Goal: Find specific page/section: Find specific page/section

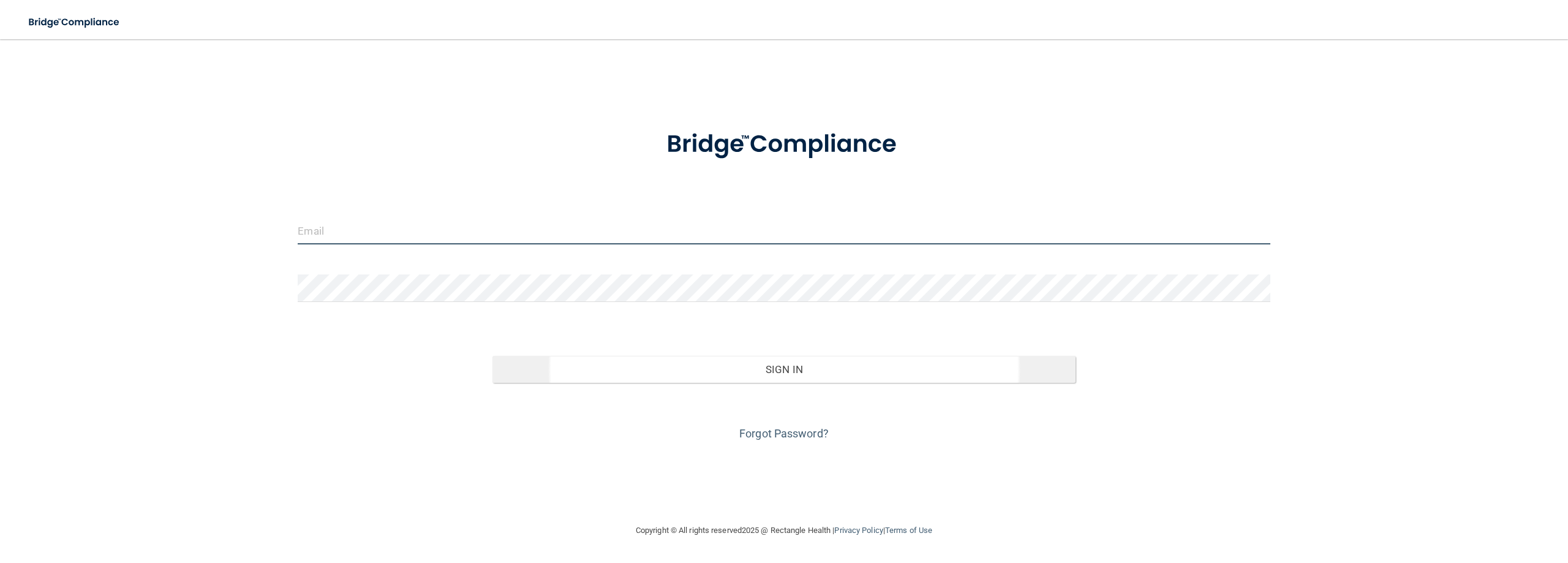
type input "[PERSON_NAME][EMAIL_ADDRESS][PERSON_NAME][DOMAIN_NAME]"
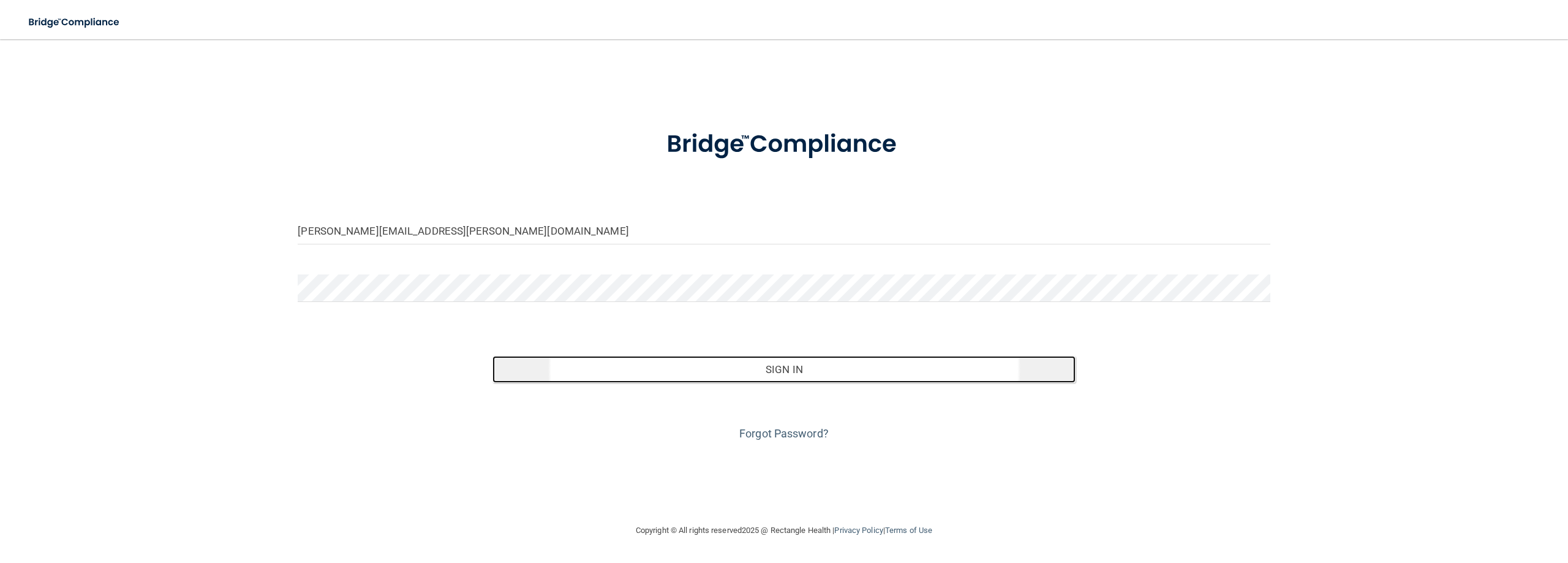
click at [797, 374] on button "Sign In" at bounding box center [784, 369] width 583 height 27
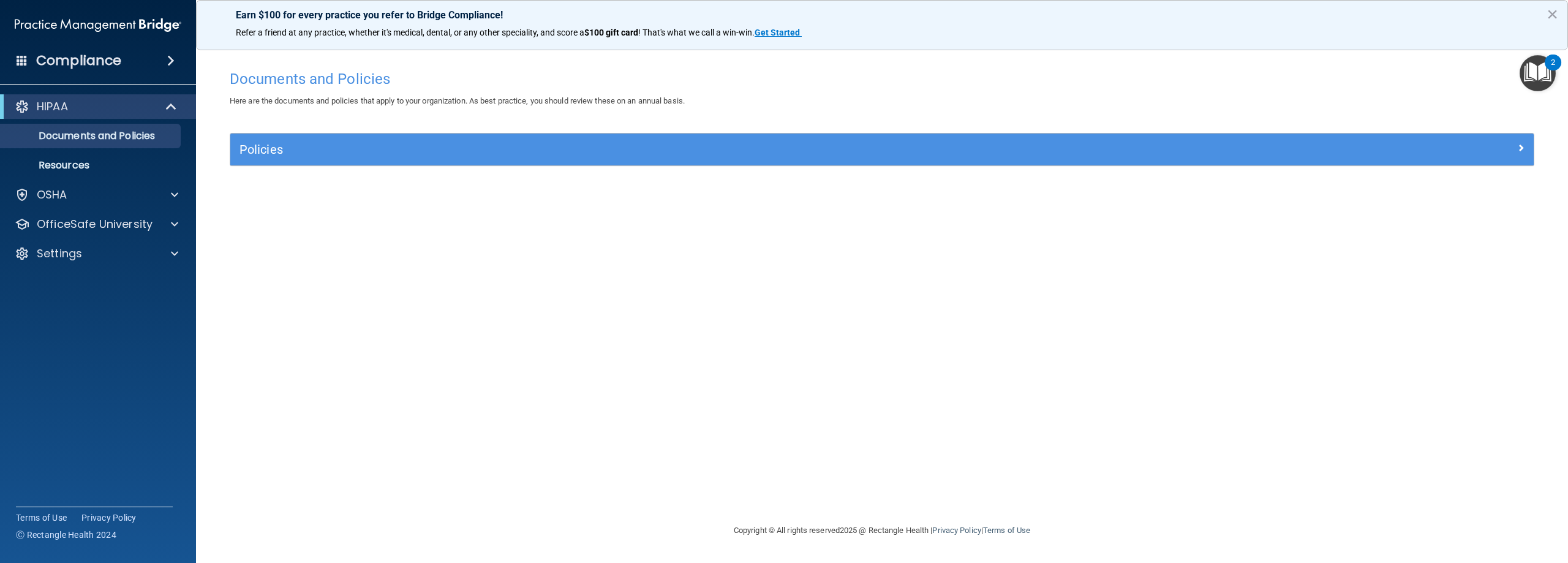
click at [484, 421] on div "Documents and Policies Here are the documents and policies that apply to your o…" at bounding box center [882, 293] width 1323 height 459
click at [57, 166] on p "Resources" at bounding box center [91, 165] width 167 height 12
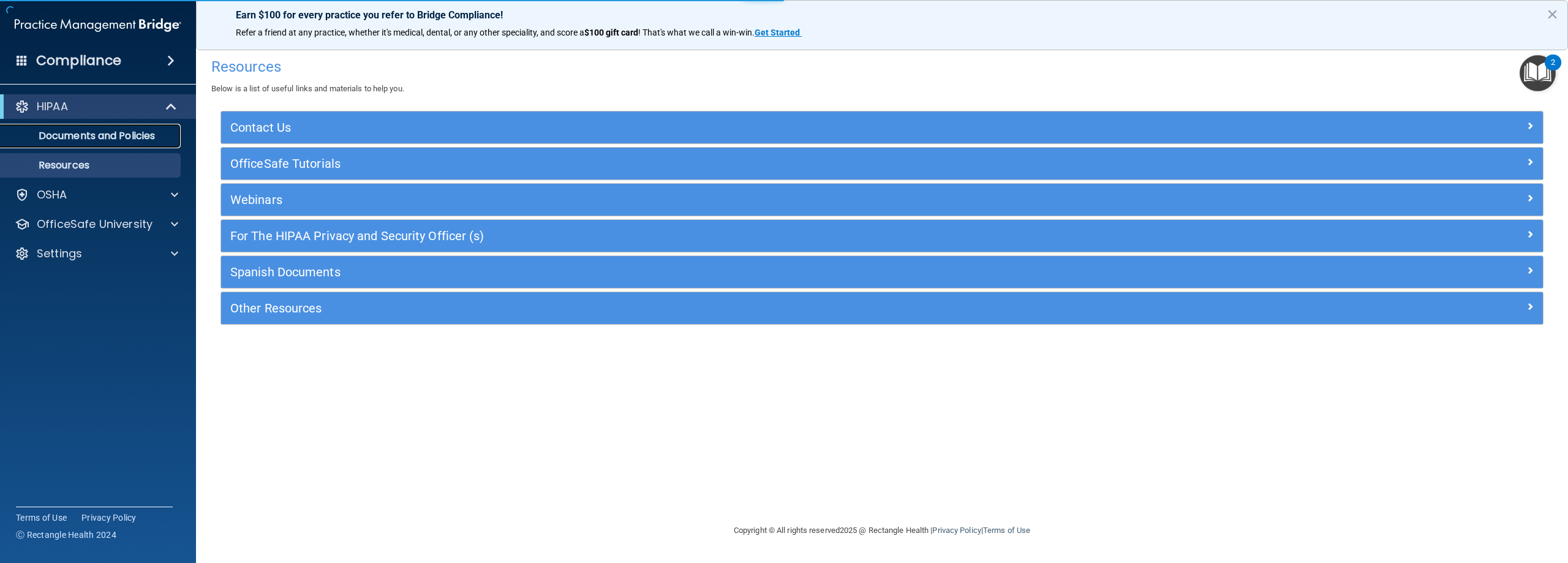
click at [69, 135] on p "Documents and Policies" at bounding box center [91, 135] width 167 height 12
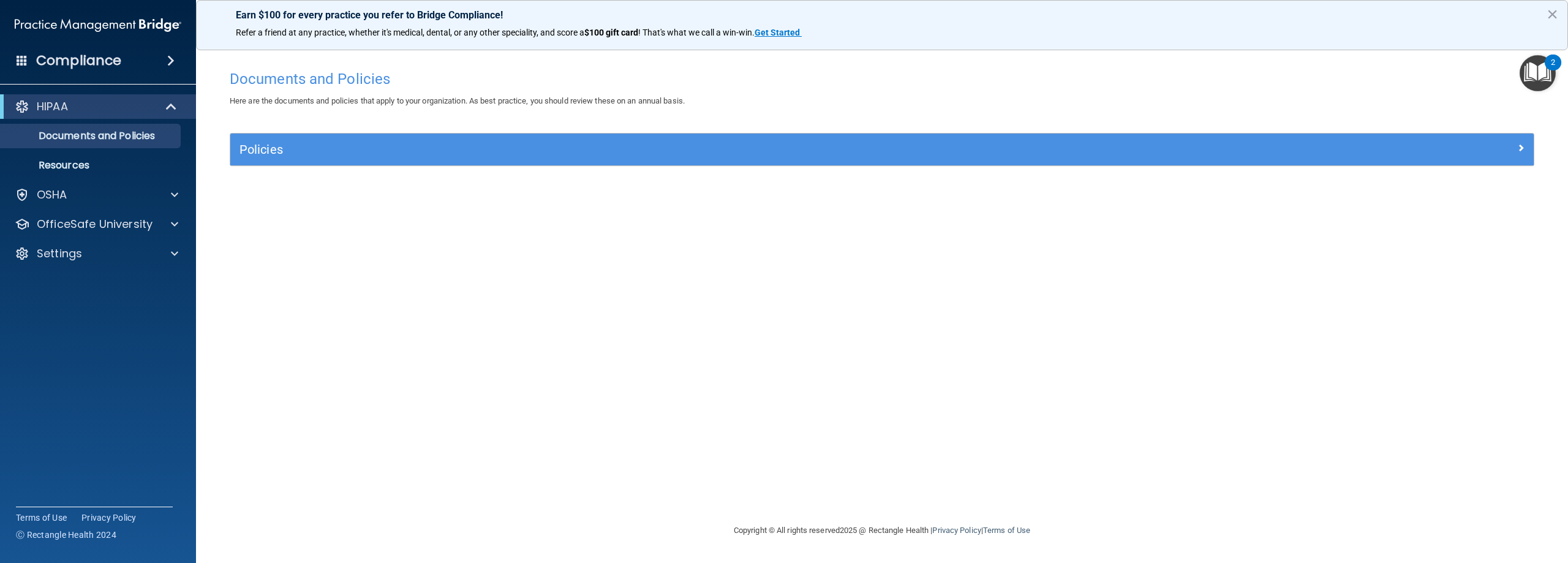
click at [838, 354] on div "Documents and Policies Here are the documents and policies that apply to your o…" at bounding box center [882, 293] width 1323 height 459
